Goal: Use online tool/utility: Utilize a website feature to perform a specific function

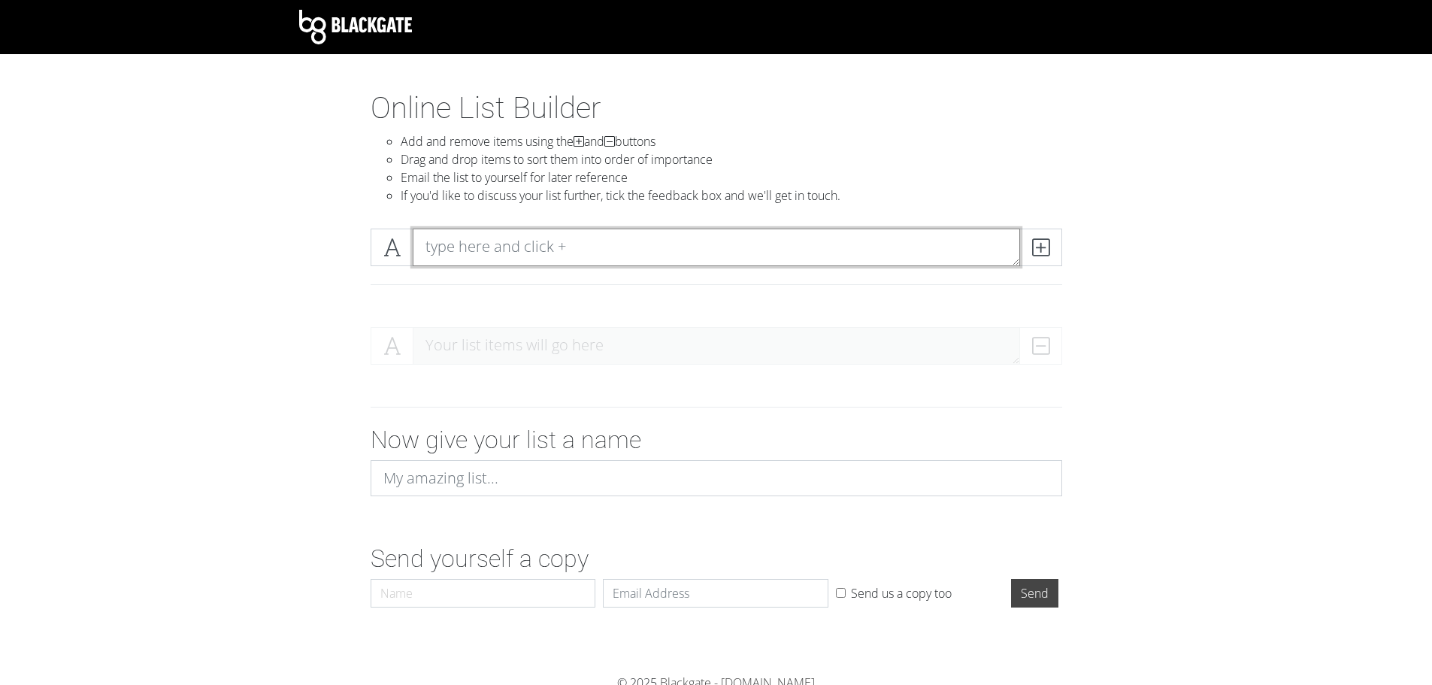
click at [929, 240] on textarea at bounding box center [716, 247] width 607 height 38
type textarea "[PERSON_NAME]"
click at [1061, 249] on span at bounding box center [1040, 247] width 43 height 38
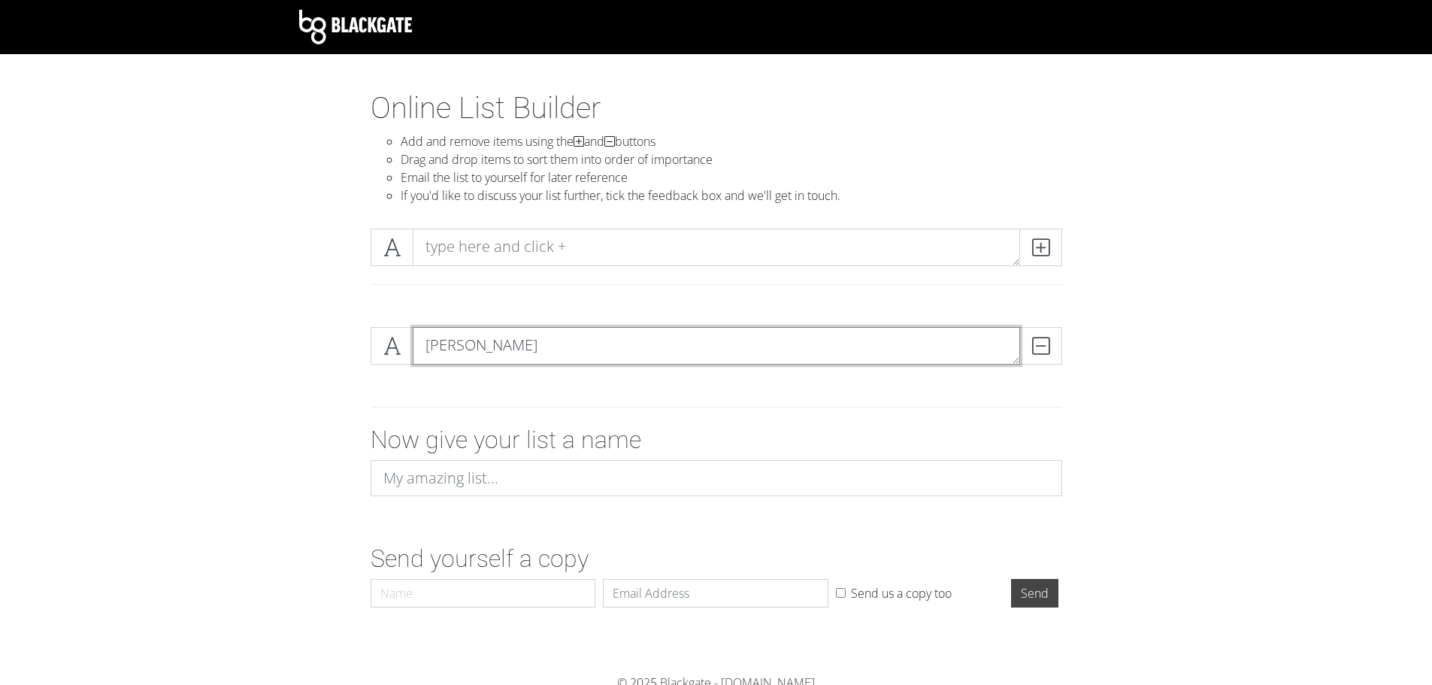
click at [673, 343] on textarea "[PERSON_NAME]" at bounding box center [716, 346] width 607 height 38
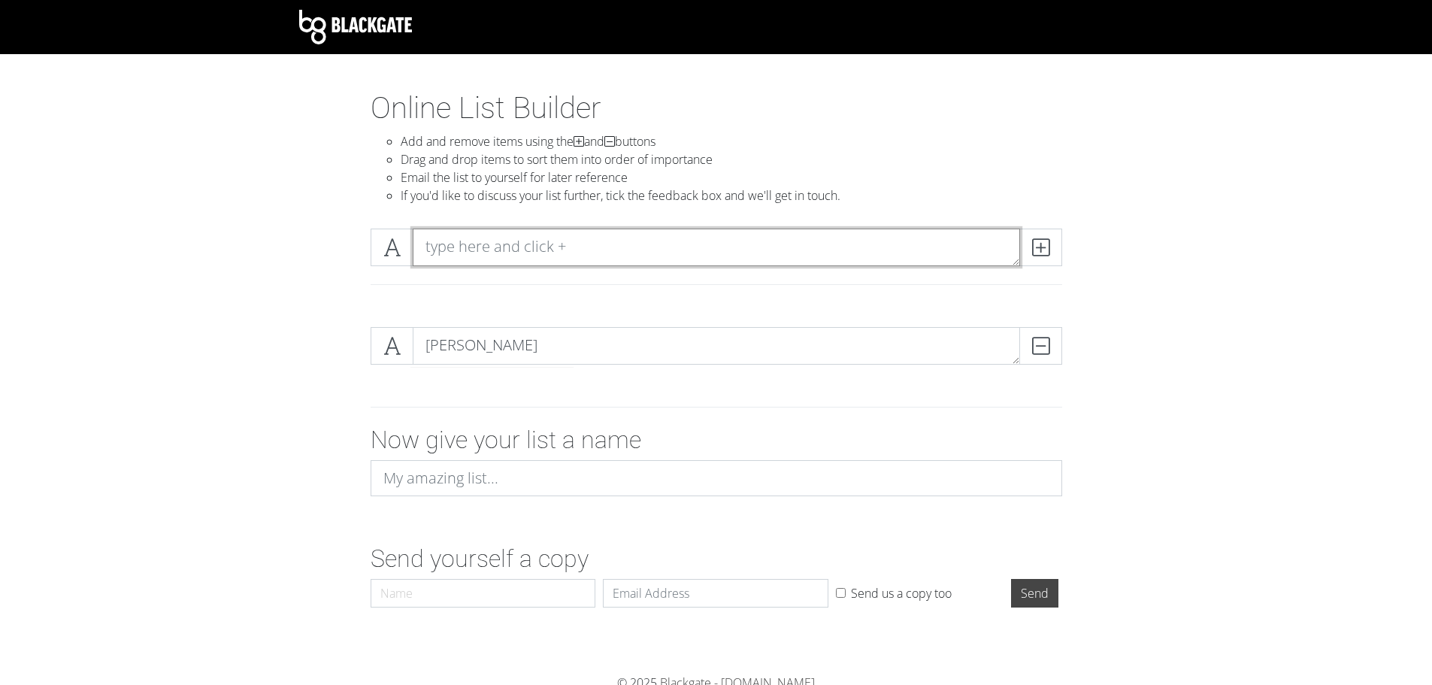
click at [553, 253] on textarea at bounding box center [716, 247] width 607 height 38
type textarea "neuew+"
click at [1047, 246] on icon at bounding box center [1040, 247] width 17 height 15
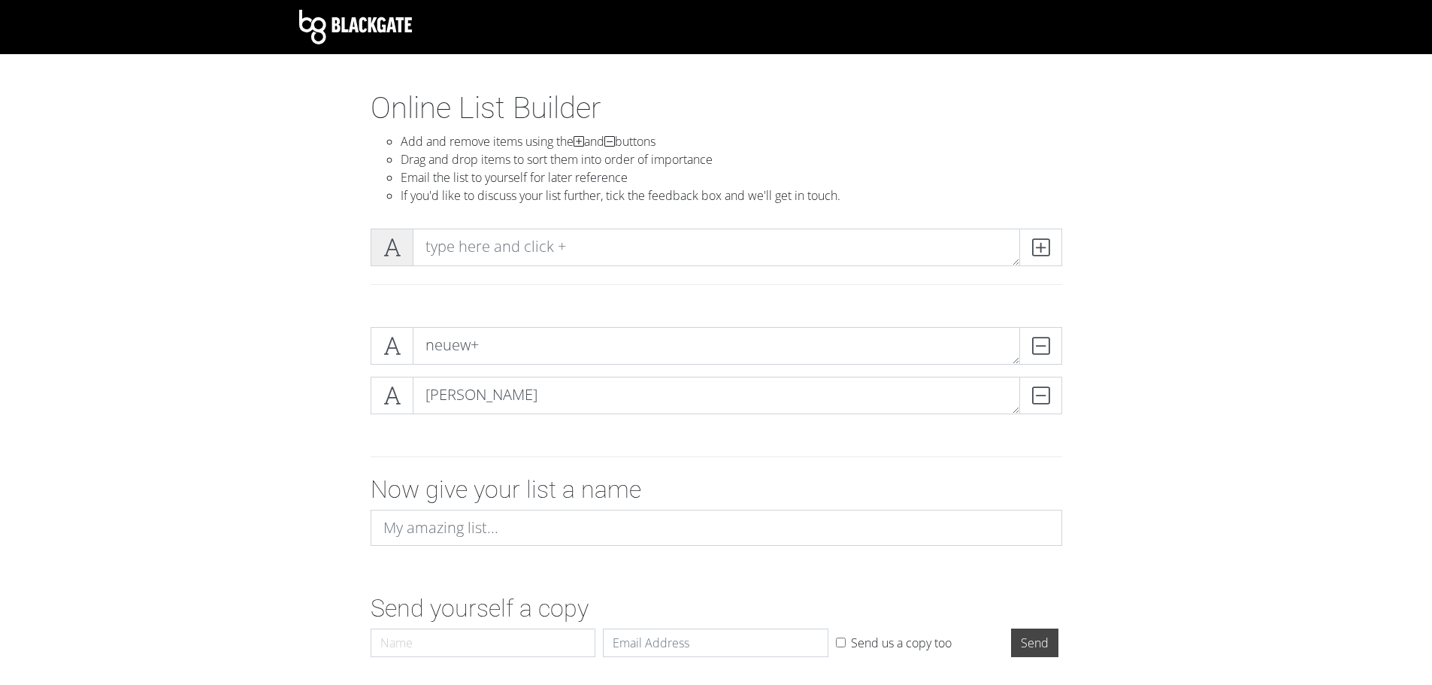
click at [386, 246] on icon at bounding box center [391, 247] width 17 height 15
click at [392, 346] on icon at bounding box center [391, 345] width 17 height 15
click at [389, 388] on icon at bounding box center [391, 395] width 17 height 15
click at [393, 344] on icon at bounding box center [391, 345] width 17 height 15
click at [388, 392] on icon at bounding box center [391, 395] width 17 height 15
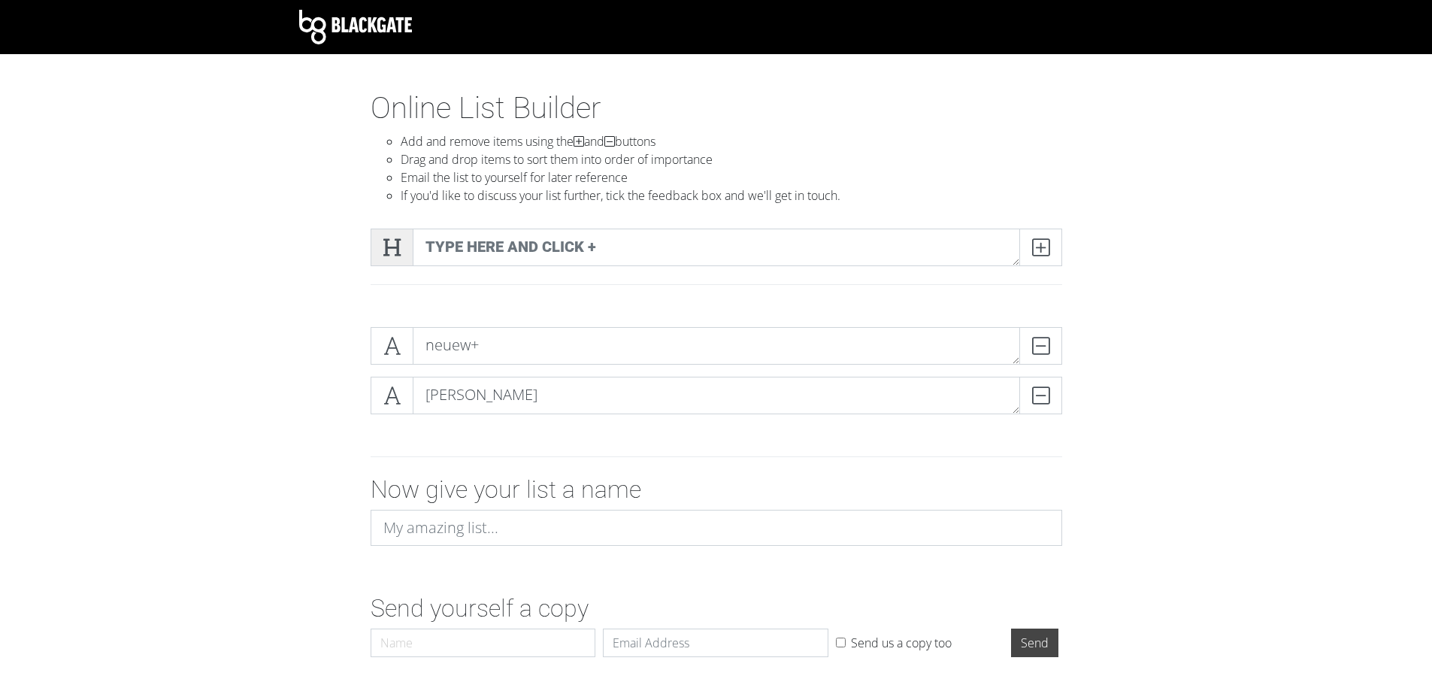
click at [393, 259] on span at bounding box center [391, 247] width 43 height 38
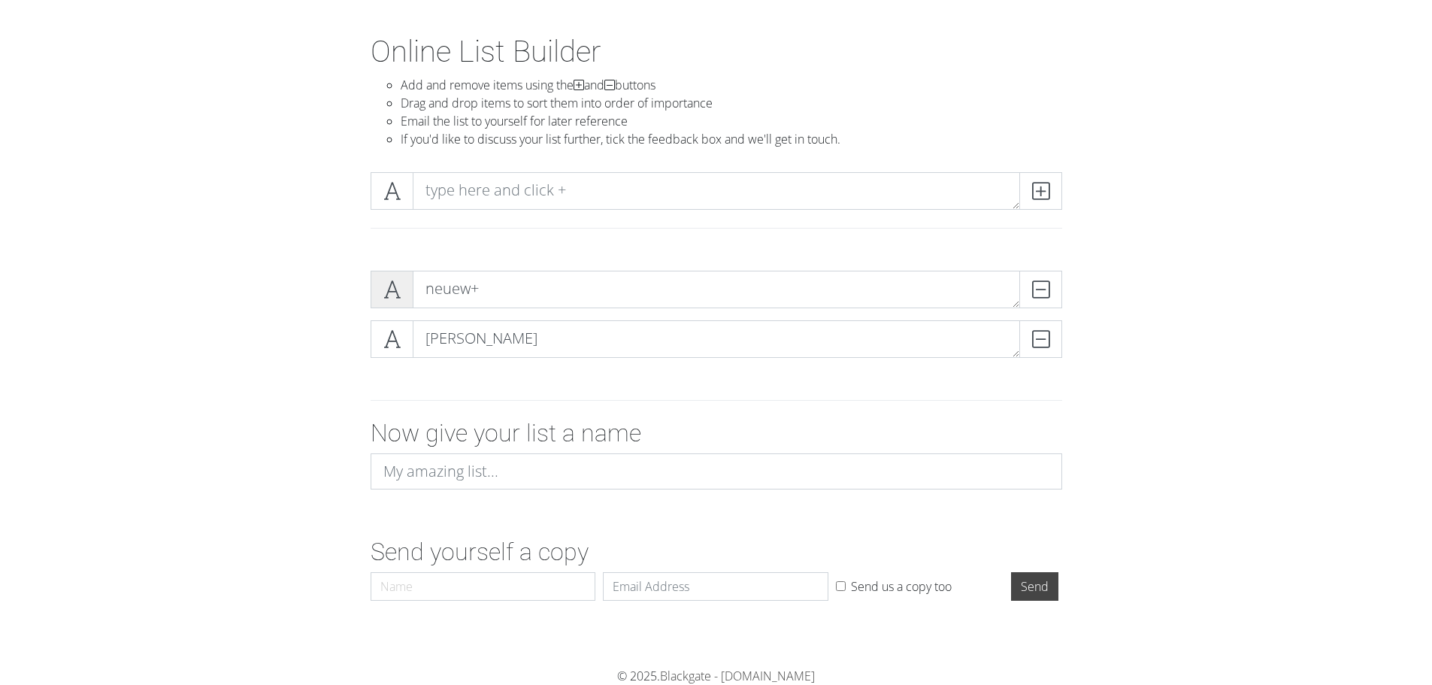
click at [386, 283] on icon at bounding box center [391, 289] width 17 height 15
click at [386, 331] on icon at bounding box center [391, 338] width 17 height 15
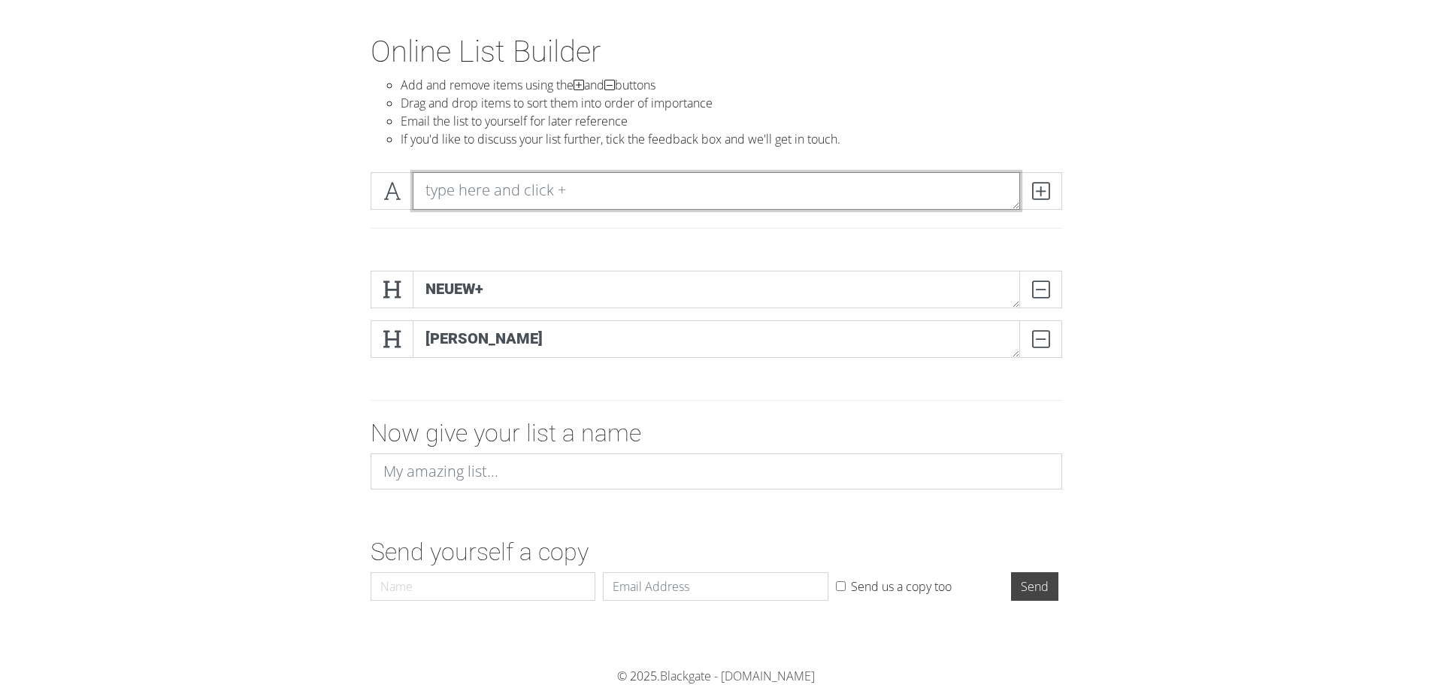
click at [416, 188] on textarea at bounding box center [716, 191] width 607 height 38
click at [405, 193] on span at bounding box center [391, 191] width 43 height 38
click at [473, 198] on textarea at bounding box center [716, 191] width 607 height 38
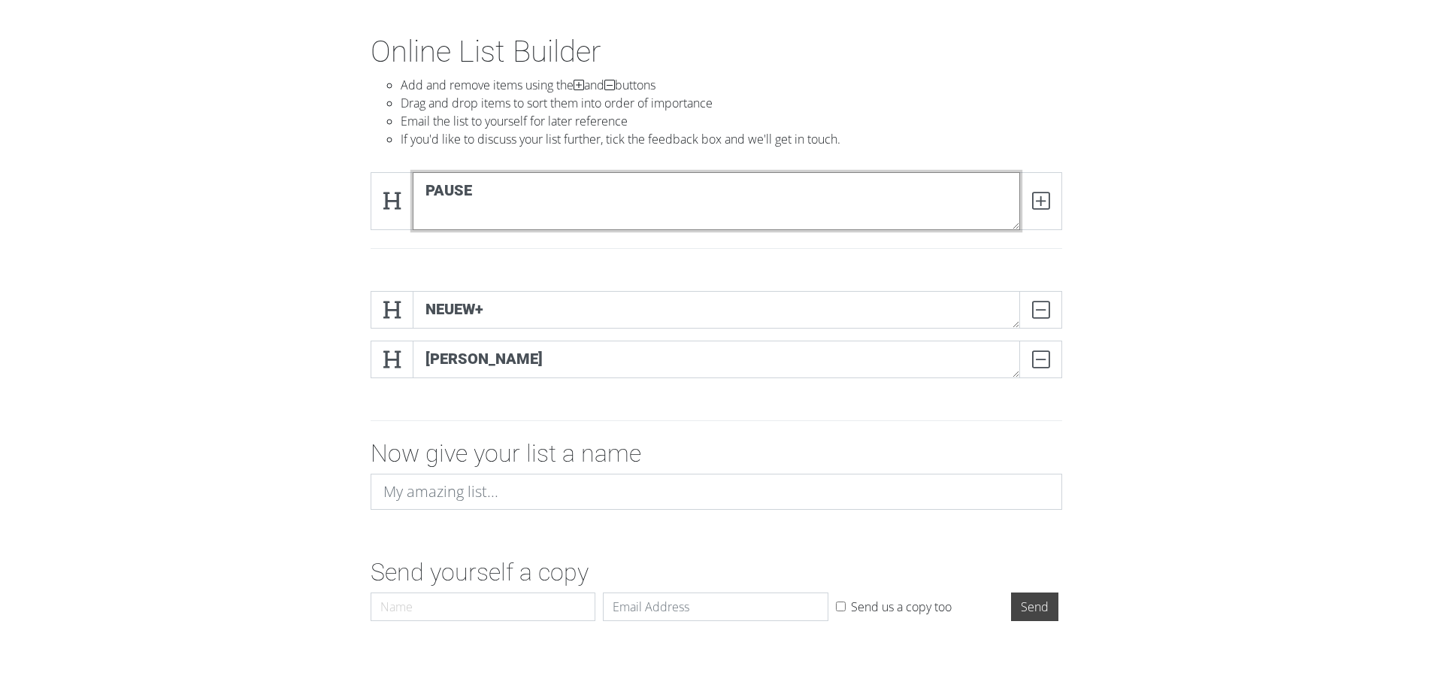
scroll to position [0, 0]
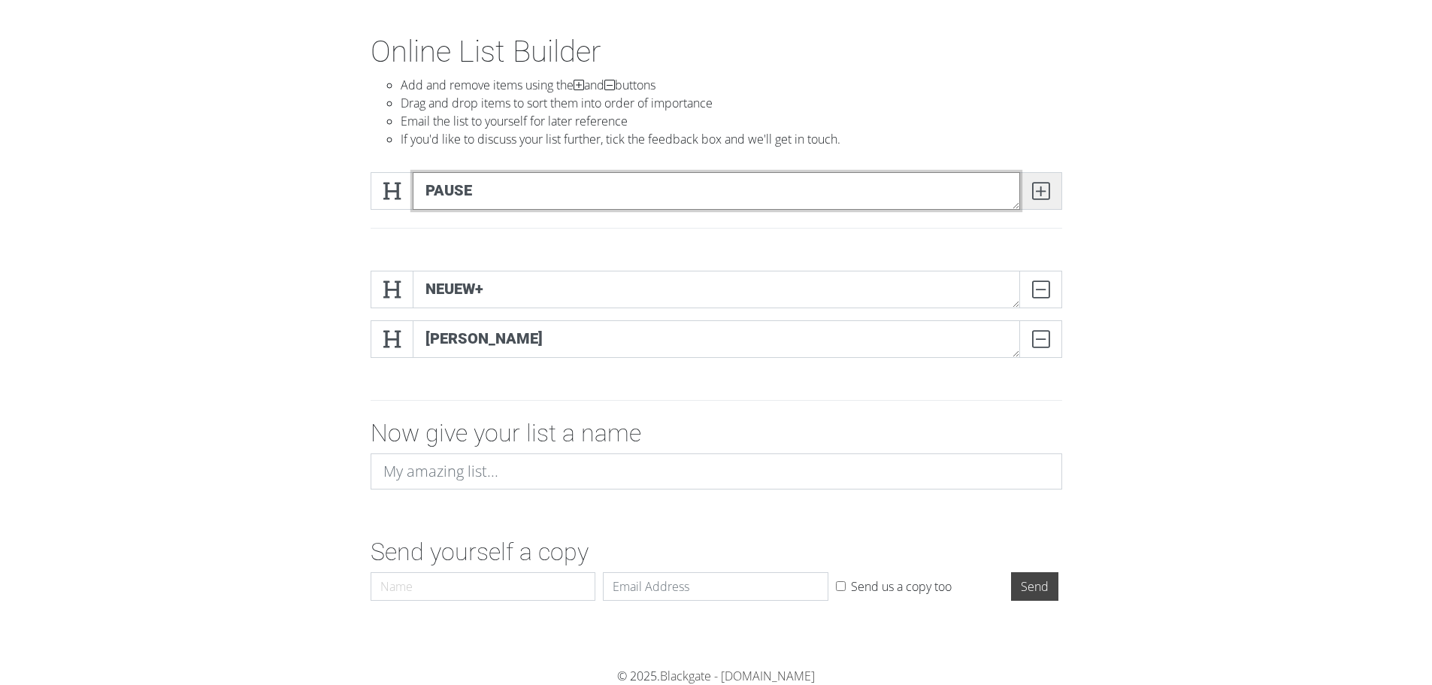
type textarea "PAUSe"
click at [1036, 198] on icon at bounding box center [1040, 190] width 17 height 15
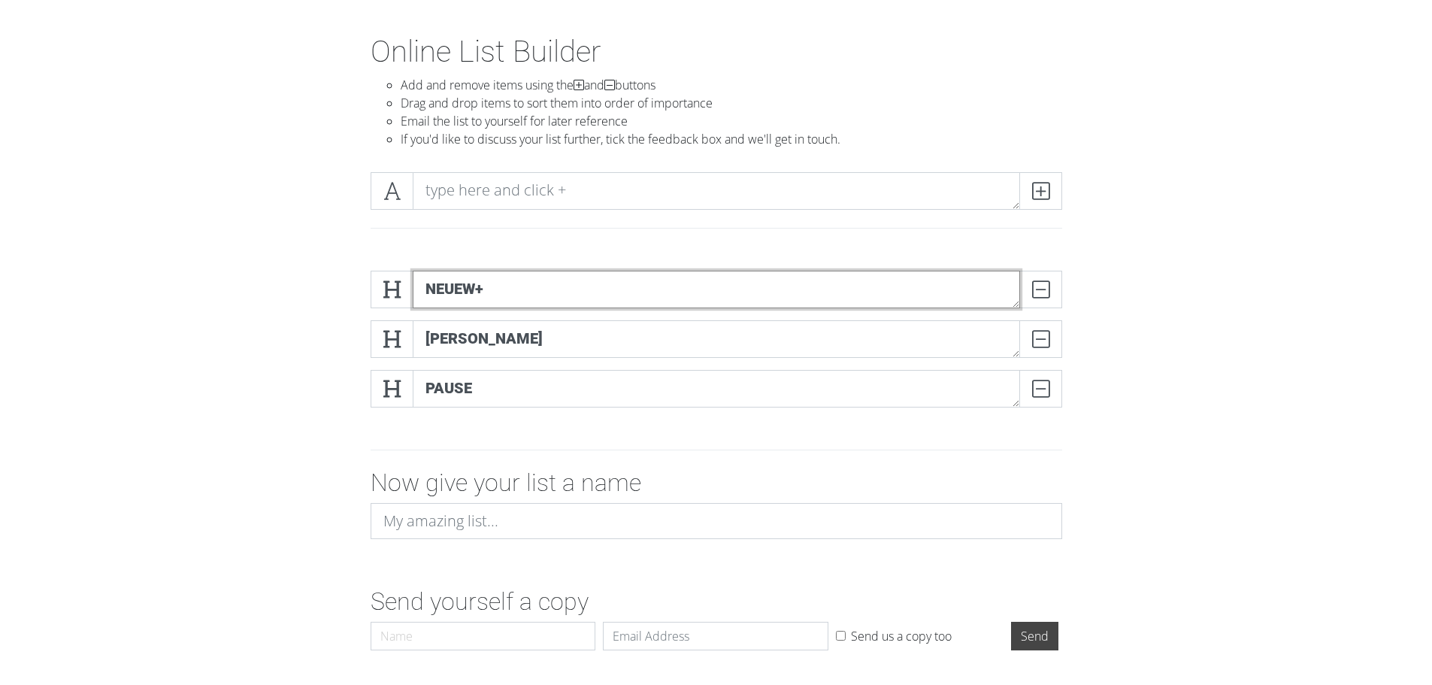
click at [543, 299] on textarea "neuew+" at bounding box center [716, 290] width 607 height 38
type textarea "neuew"
click at [1142, 324] on div "neuew DELETE [PERSON_NAME] DELETE PAUSe DELETE" at bounding box center [716, 345] width 857 height 173
